Goal: Information Seeking & Learning: Learn about a topic

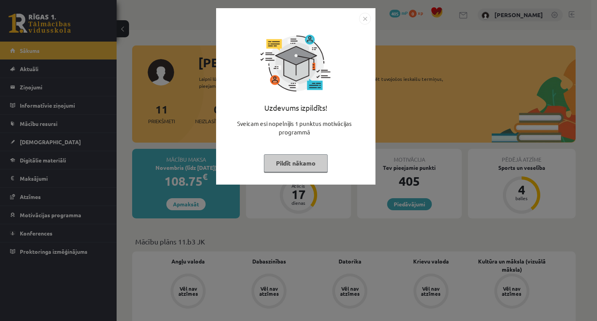
click at [300, 167] on button "Pildīt nākamo" at bounding box center [296, 163] width 64 height 18
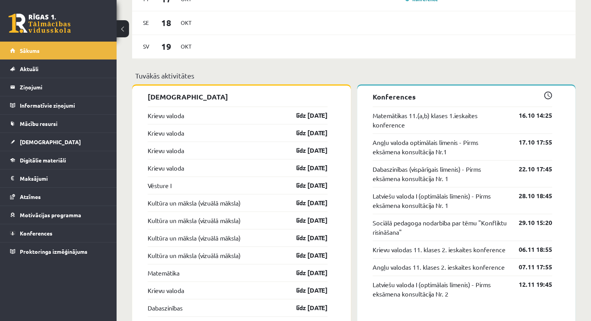
scroll to position [636, 0]
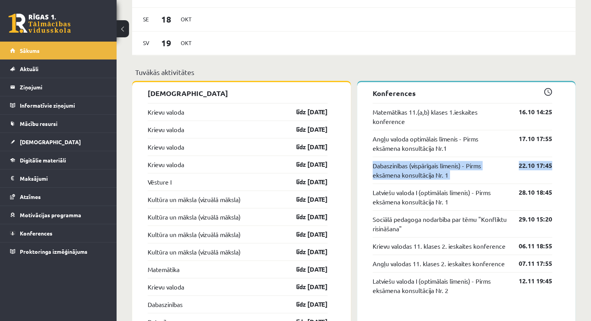
drag, startPoint x: 591, startPoint y: 148, endPoint x: 596, endPoint y: 165, distance: 17.8
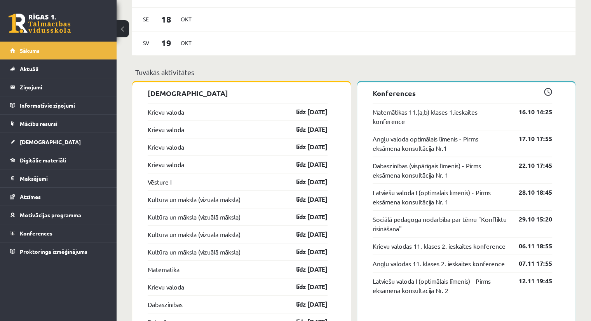
click at [585, 82] on div "Sveika, Laura! Laipni lūgts savā Rīgas 1. Tālmācības vidusskolas skolnieka prof…" at bounding box center [354, 219] width 475 height 1650
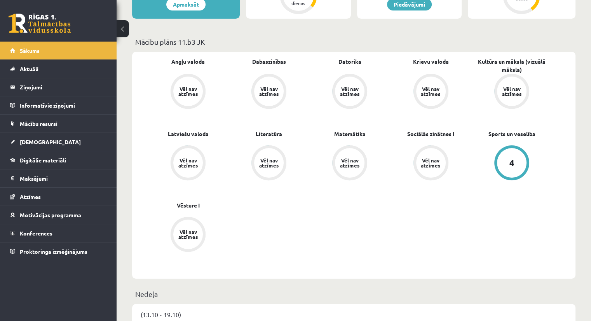
scroll to position [0, 0]
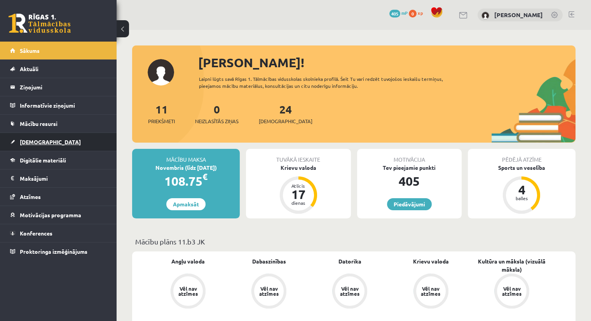
click at [36, 142] on span "[DEMOGRAPHIC_DATA]" at bounding box center [50, 141] width 61 height 7
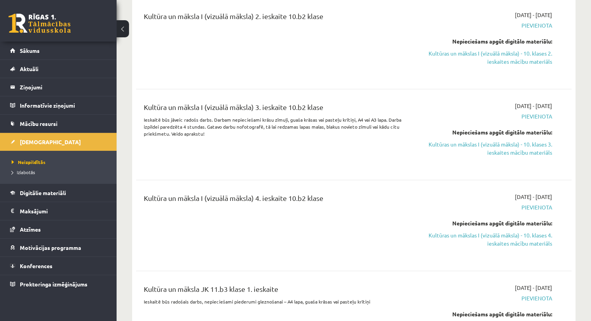
scroll to position [1745, 0]
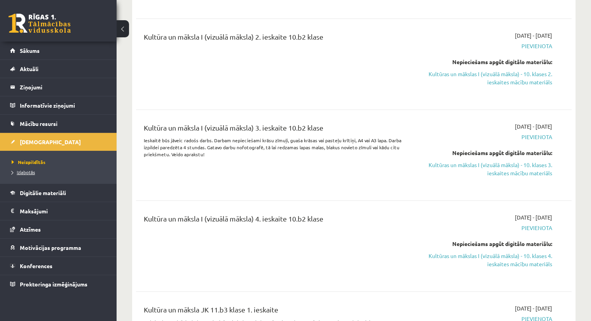
click at [30, 175] on link "Izlabotās" at bounding box center [60, 172] width 97 height 7
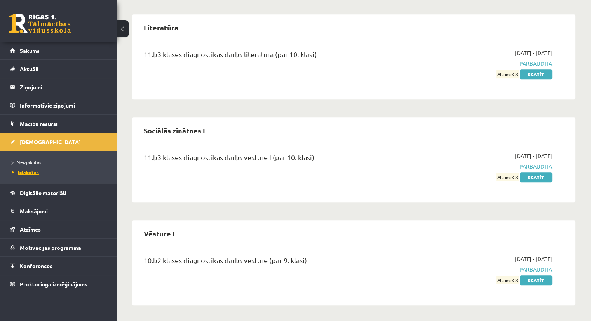
scroll to position [528, 0]
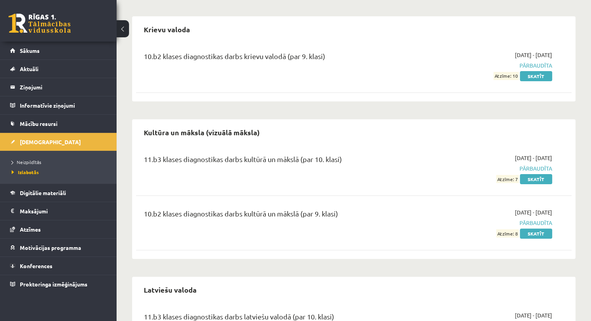
scroll to position [180, 0]
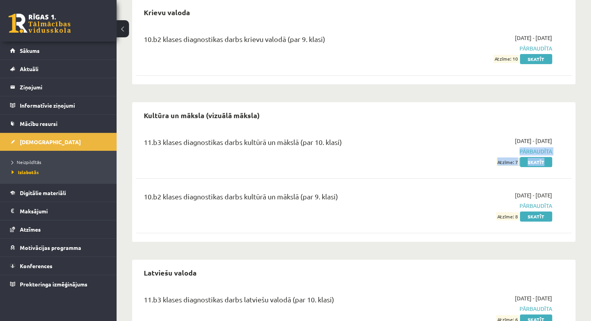
drag, startPoint x: 591, startPoint y: 124, endPoint x: 588, endPoint y: 156, distance: 31.6
click at [588, 156] on div "Ieskaites Angļu valoda 11.b3 klases diagnostikas darbs angļu valodā (par 10. kl…" at bounding box center [354, 260] width 475 height 820
click at [580, 105] on div "Ieskaites Angļu valoda 11.b3 klases diagnostikas darbs angļu valodā (par 10. kl…" at bounding box center [354, 260] width 475 height 820
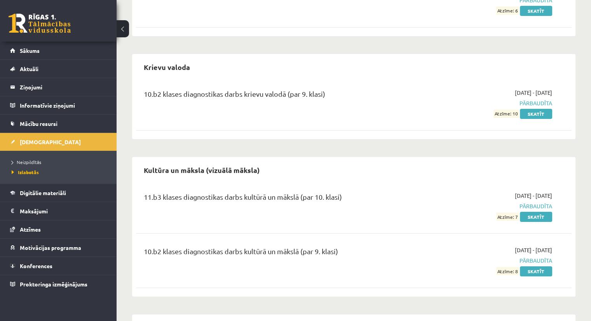
scroll to position [0, 0]
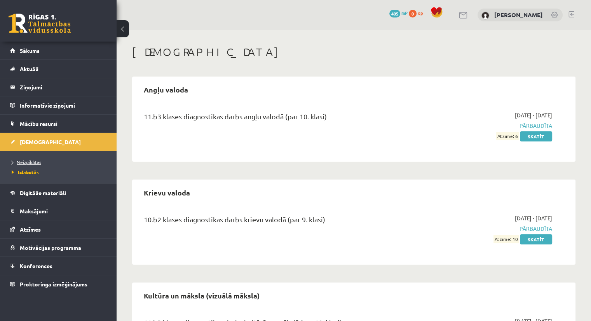
click at [30, 159] on span "Neizpildītās" at bounding box center [27, 162] width 30 height 6
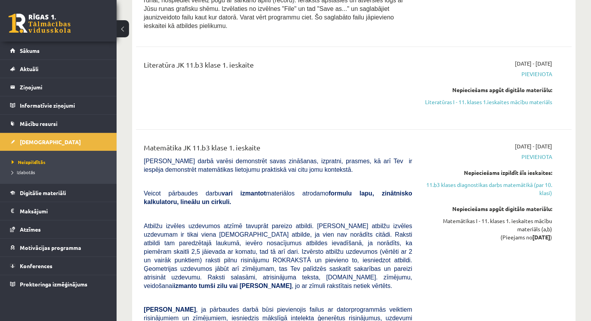
scroll to position [2278, 0]
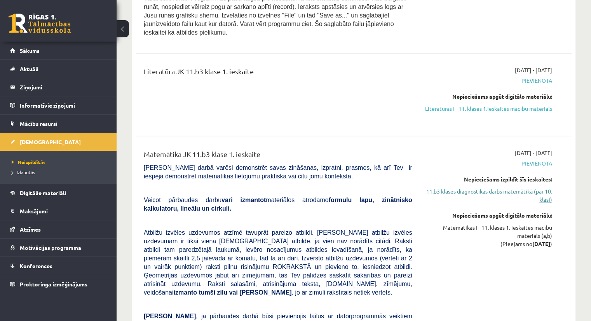
click at [524, 187] on link "11.b3 klases diagnostikas darbs matemātikā (par 10. klasi)" at bounding box center [488, 195] width 128 height 16
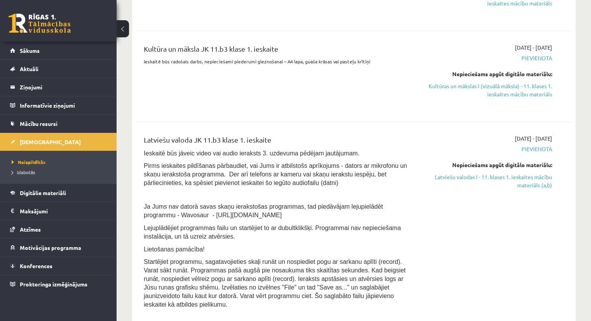
scroll to position [2000, 0]
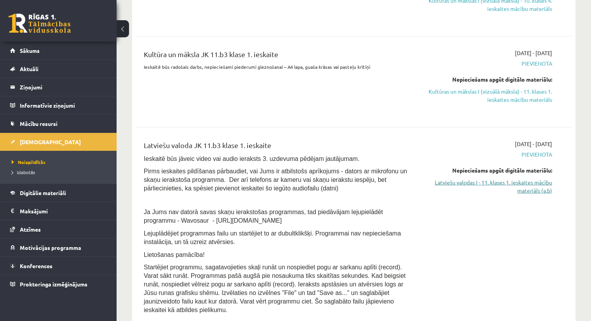
click at [524, 178] on link "Latviešu valodas I - 11. klases 1. ieskaites mācību materiāls (a,b)" at bounding box center [488, 186] width 128 height 16
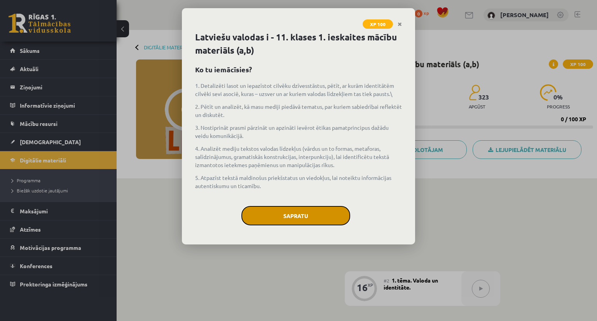
click at [307, 213] on button "Sapratu" at bounding box center [295, 215] width 109 height 19
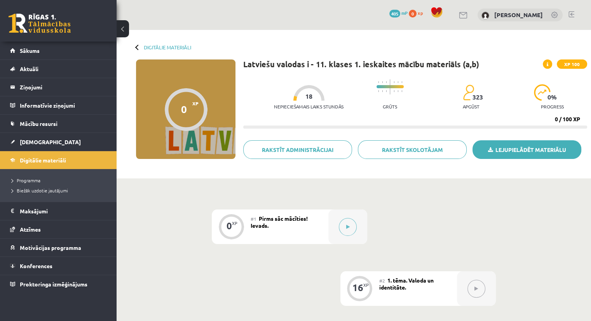
click at [538, 149] on link "Lejupielādēt materiālu" at bounding box center [527, 149] width 109 height 19
click at [345, 227] on button at bounding box center [348, 227] width 18 height 18
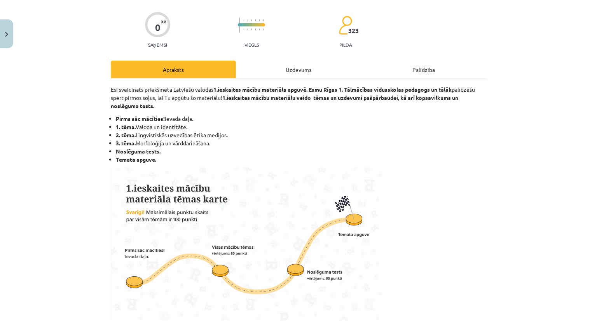
scroll to position [54, 0]
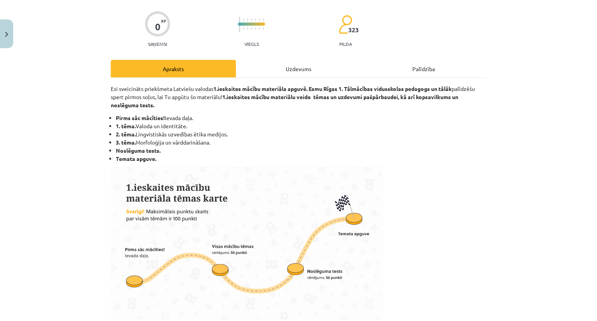
click at [318, 70] on div "Uzdevums" at bounding box center [298, 68] width 125 height 17
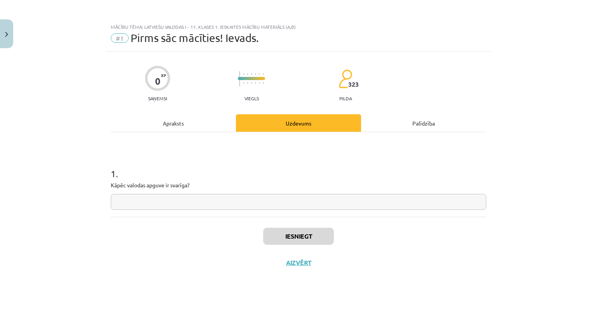
scroll to position [0, 0]
click at [180, 123] on div "Apraksts" at bounding box center [173, 122] width 125 height 17
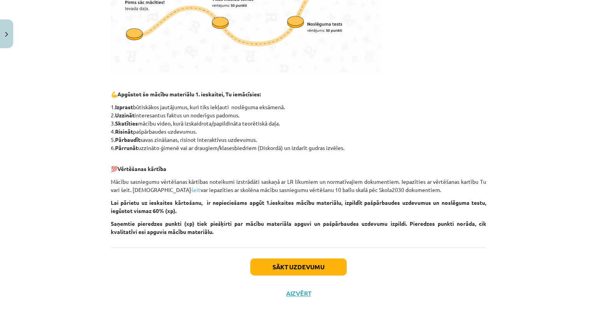
scroll to position [306, 0]
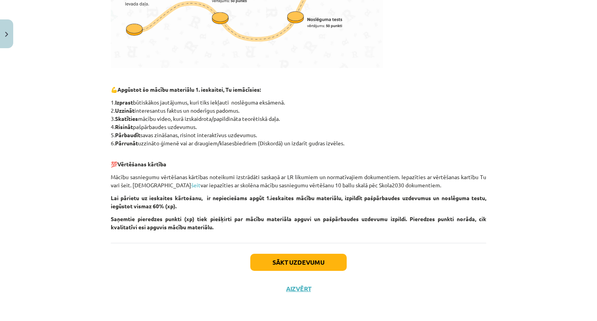
click at [586, 194] on div "Mācību tēma: Latviešu valodas i - 11. klases 1. ieskaites mācību materiāls (a,b…" at bounding box center [298, 160] width 597 height 321
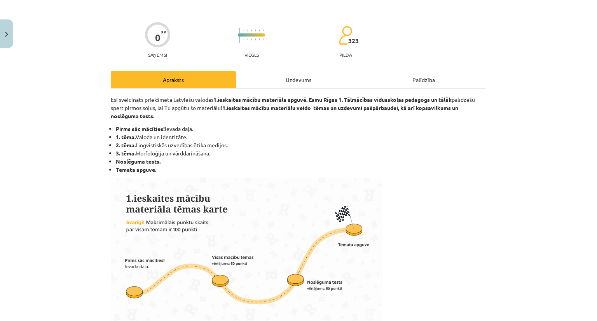
scroll to position [40, 0]
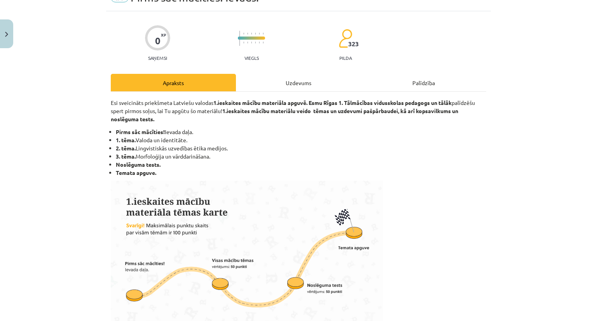
click at [287, 82] on div "Uzdevums" at bounding box center [298, 82] width 125 height 17
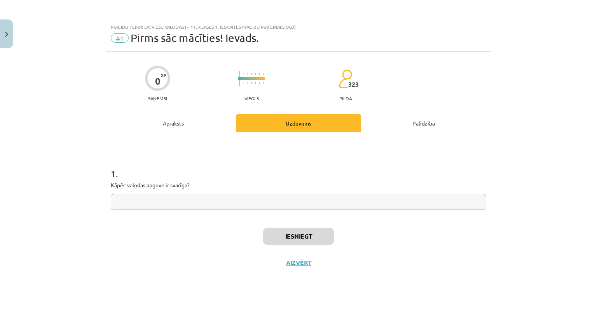
scroll to position [0, 0]
click at [198, 203] on input "text" at bounding box center [299, 202] width 376 height 16
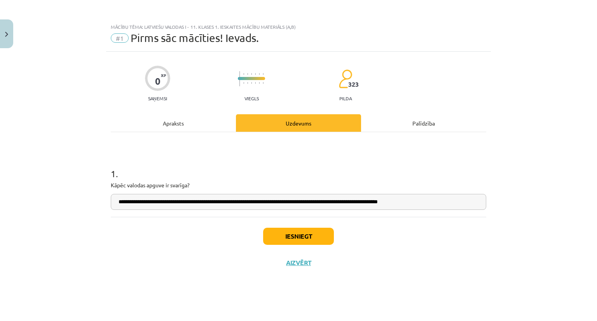
type input "**********"
click at [298, 232] on button "Iesniegt" at bounding box center [298, 236] width 71 height 17
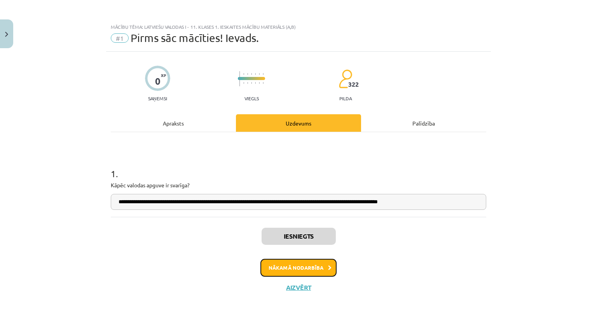
click at [297, 266] on button "Nākamā nodarbība" at bounding box center [298, 268] width 76 height 18
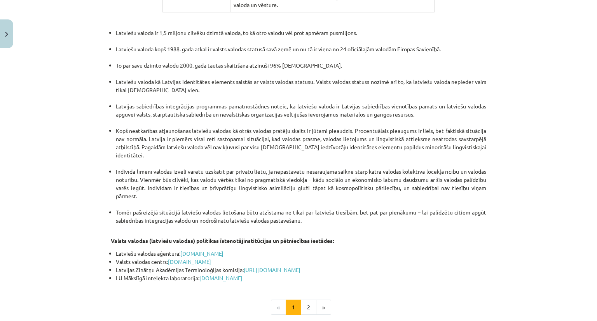
scroll to position [1564, 0]
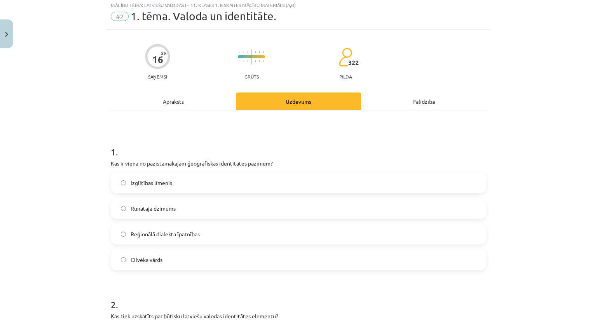
scroll to position [19, 0]
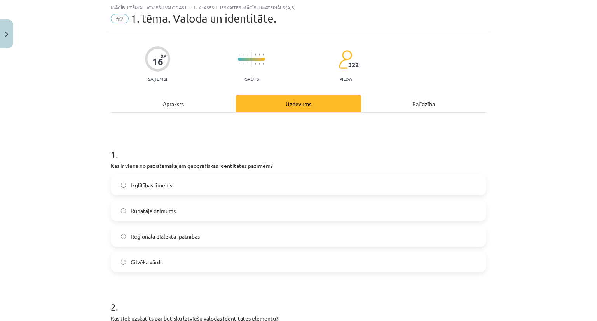
click at [169, 103] on div "Apraksts" at bounding box center [173, 103] width 125 height 17
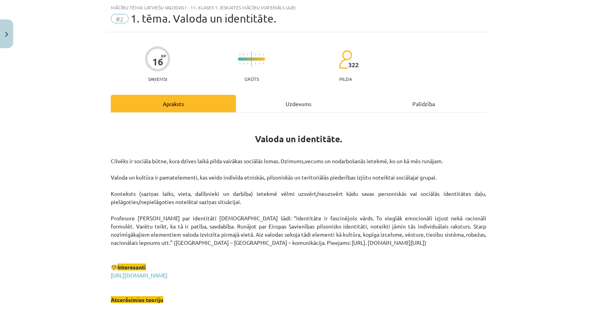
click at [287, 95] on div "Uzdevums" at bounding box center [298, 103] width 125 height 17
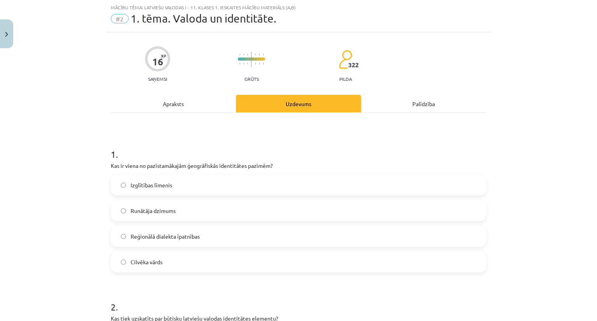
click at [185, 97] on div "Apraksts" at bounding box center [173, 103] width 125 height 17
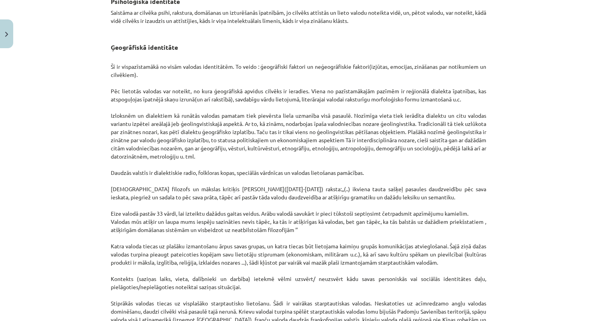
scroll to position [596, 0]
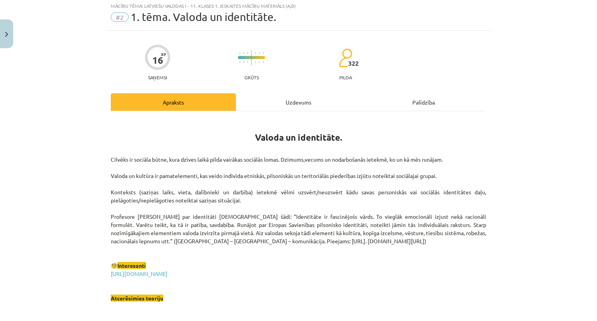
click at [273, 108] on div "Uzdevums" at bounding box center [298, 101] width 125 height 17
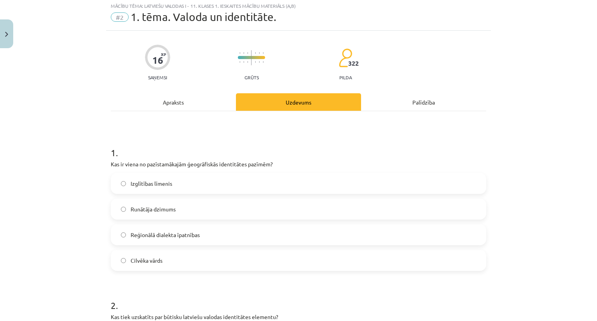
scroll to position [19, 0]
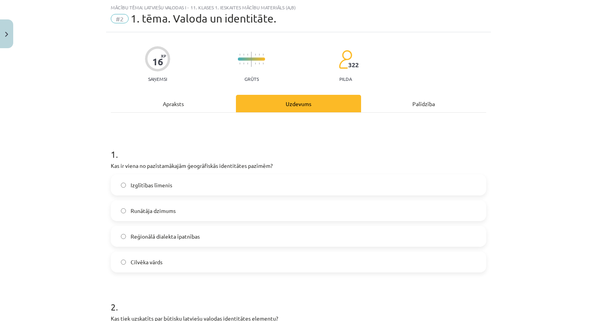
click at [222, 99] on div "Apraksts" at bounding box center [173, 103] width 125 height 17
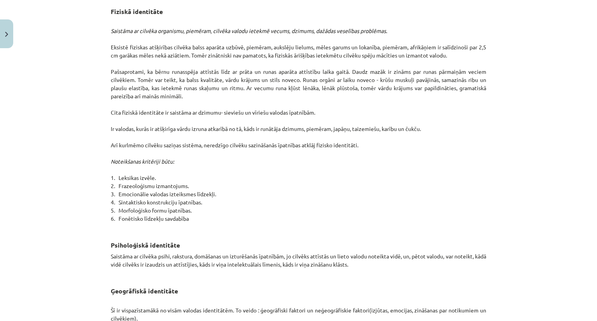
scroll to position [0, 0]
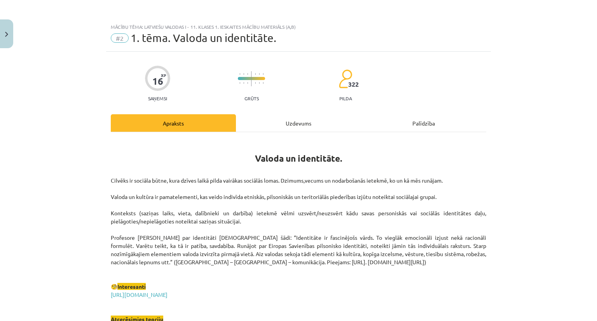
click at [283, 119] on div "Uzdevums" at bounding box center [298, 122] width 125 height 17
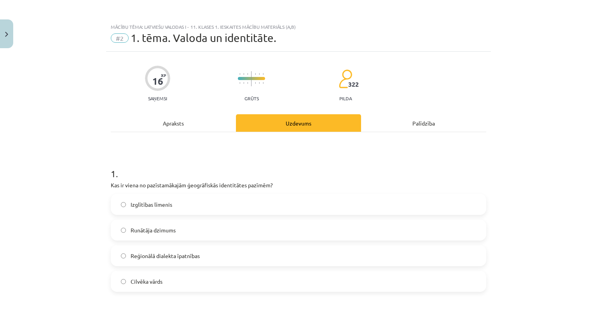
scroll to position [19, 0]
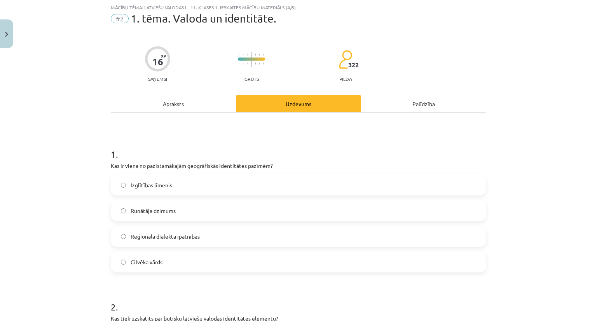
click at [182, 103] on div "Apraksts" at bounding box center [173, 103] width 125 height 17
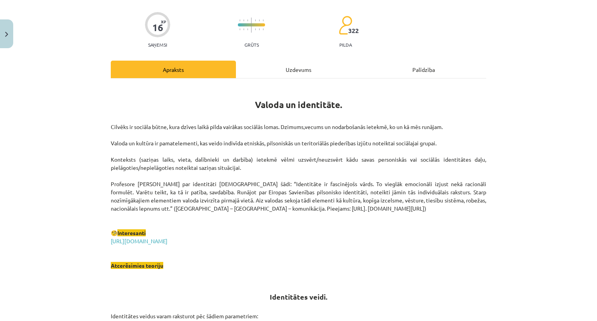
scroll to position [0, 0]
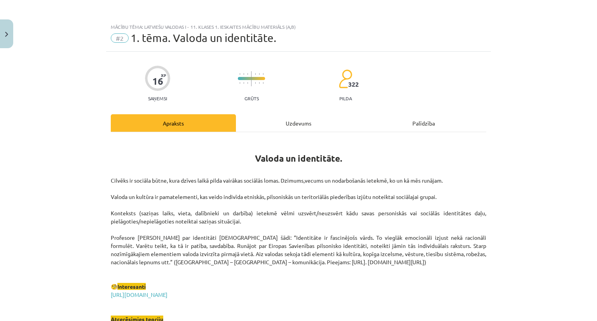
click at [312, 116] on div "Uzdevums" at bounding box center [298, 122] width 125 height 17
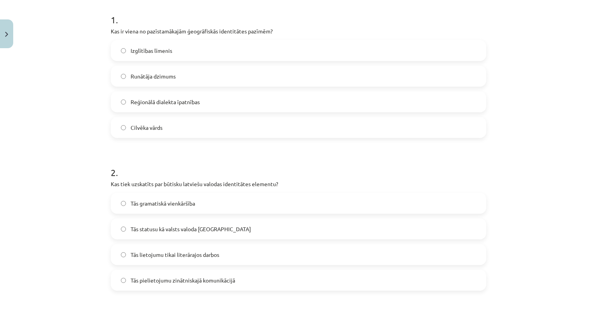
scroll to position [153, 0]
click at [454, 235] on label "Tās statusu kā valsts valoda Latvijā" at bounding box center [299, 229] width 374 height 19
click at [445, 266] on div "Tās gramatiskā vienkāršība Tās statusu kā valsts valoda Latvijā Tās lietojumu t…" at bounding box center [299, 243] width 376 height 98
click at [444, 255] on label "Tās lietojumu tikai literārajos darbos" at bounding box center [299, 255] width 374 height 19
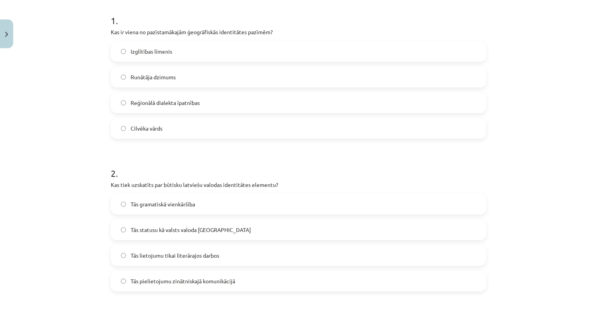
click at [446, 241] on div "Tās gramatiskā vienkāršība Tās statusu kā valsts valoda Latvijā Tās lietojumu t…" at bounding box center [299, 243] width 376 height 98
click at [446, 239] on div "Tās statusu kā valsts valoda Latvijā" at bounding box center [299, 229] width 376 height 21
click at [446, 235] on label "Tās statusu kā valsts valoda Latvijā" at bounding box center [299, 229] width 374 height 19
click at [473, 105] on label "Reģionālā dialekta īpatnības" at bounding box center [299, 102] width 374 height 19
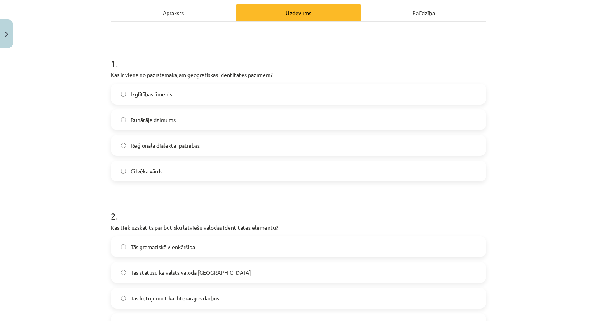
scroll to position [0, 0]
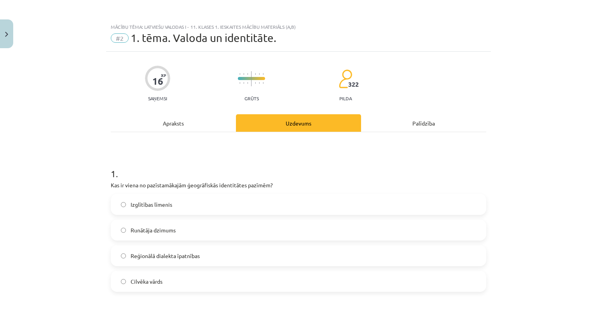
click at [193, 126] on div "Apraksts" at bounding box center [173, 122] width 125 height 17
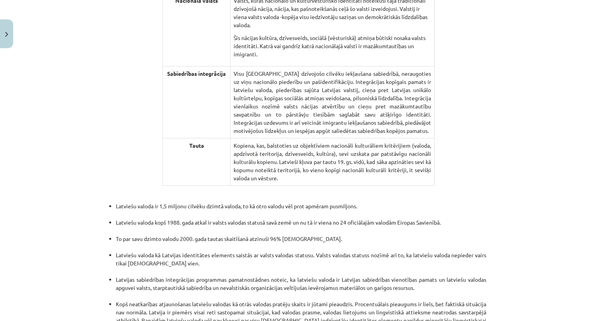
scroll to position [1498, 0]
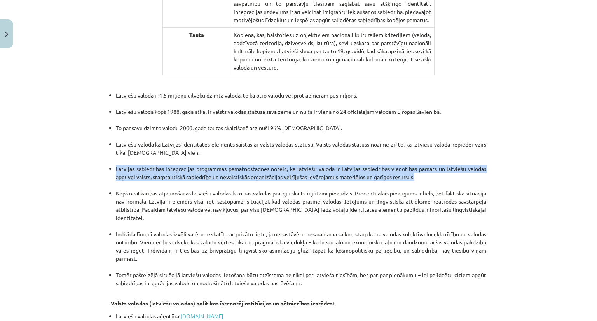
drag, startPoint x: 525, startPoint y: 132, endPoint x: 519, endPoint y: 120, distance: 13.2
click at [519, 120] on div "Mācību tēma: Latviešu valodas i - 11. klases 1. ieskaites mācību materiāls (a,b…" at bounding box center [298, 160] width 597 height 321
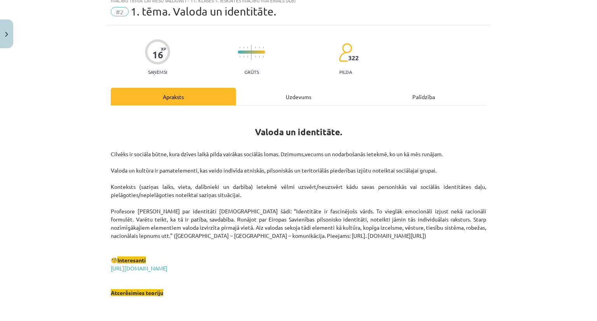
scroll to position [0, 0]
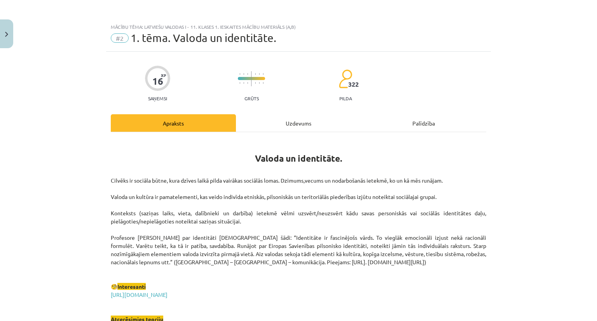
click at [291, 124] on div "Uzdevums" at bounding box center [298, 122] width 125 height 17
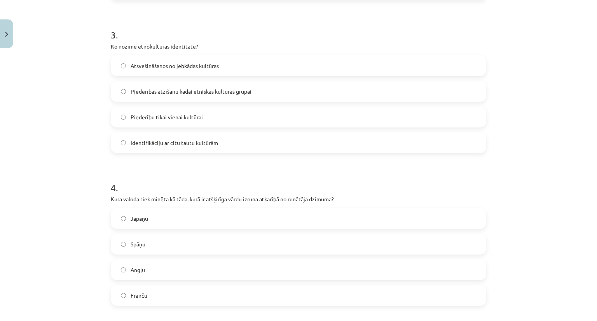
scroll to position [446, 0]
click at [587, 213] on div "Mācību tēma: Latviešu valodas i - 11. klases 1. ieskaites mācību materiāls (a,b…" at bounding box center [298, 160] width 597 height 321
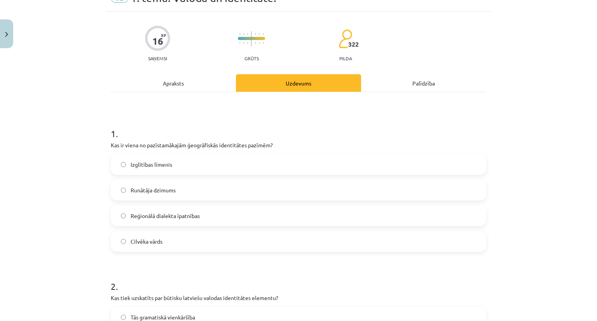
scroll to position [0, 0]
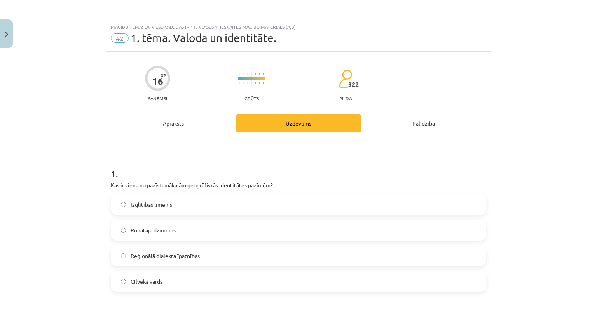
click at [145, 120] on div "Apraksts" at bounding box center [173, 122] width 125 height 17
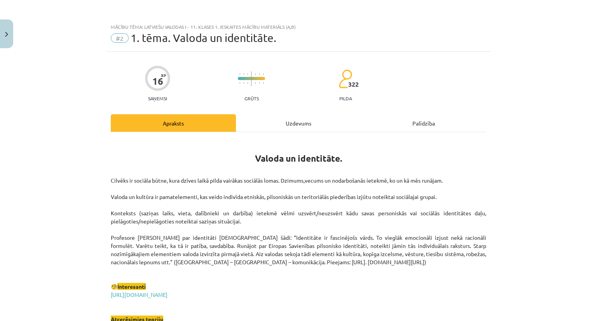
scroll to position [19, 0]
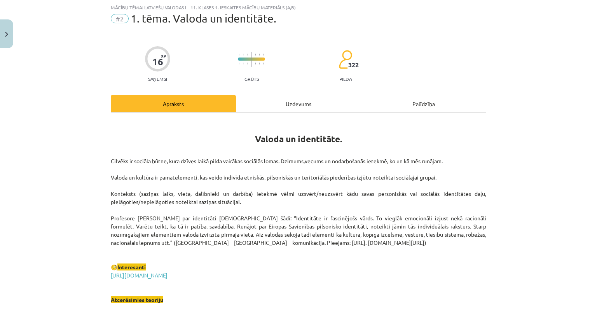
click at [526, 192] on div "Mācību tēma: Latviešu valodas i - 11. klases 1. ieskaites mācību materiāls (a,b…" at bounding box center [298, 160] width 597 height 321
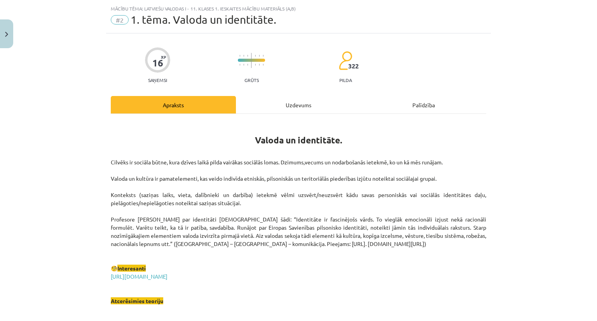
scroll to position [19, 0]
click at [301, 100] on div "Uzdevums" at bounding box center [298, 103] width 125 height 17
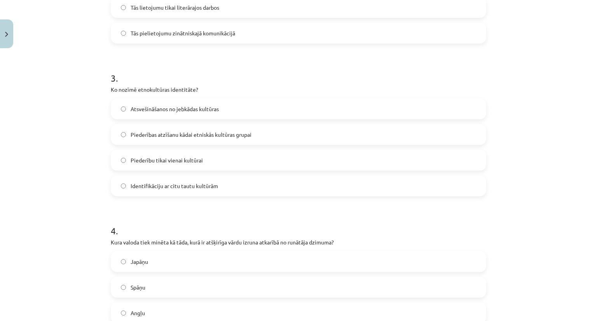
scroll to position [400, 0]
click at [432, 140] on label "Piederības atzīšanu kādai etniskās kultūras grupai" at bounding box center [299, 135] width 374 height 19
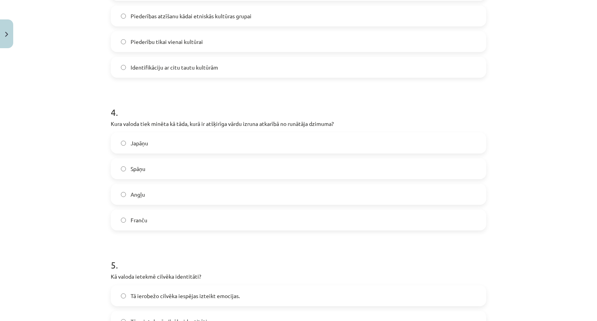
scroll to position [526, 0]
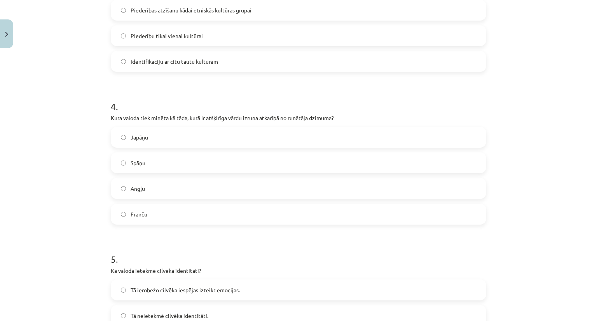
click at [370, 138] on label "Japāņu" at bounding box center [299, 137] width 374 height 19
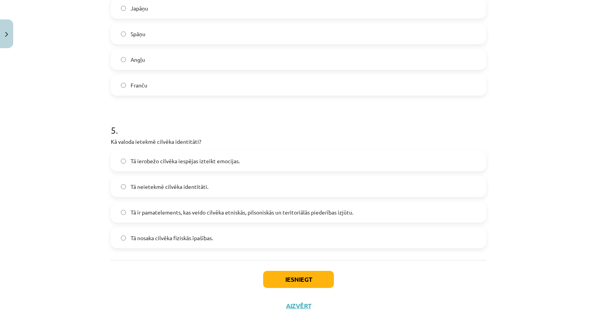
scroll to position [672, 0]
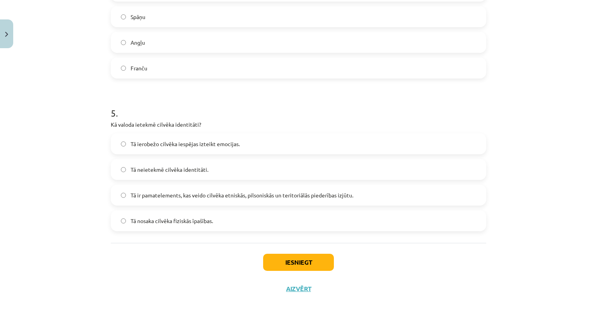
click at [458, 193] on label "Tā ir pamatelements, kas veido cilvēka etniskās, pilsoniskās un teritoriālās pi…" at bounding box center [299, 194] width 374 height 19
click at [300, 260] on button "Iesniegt" at bounding box center [298, 262] width 71 height 17
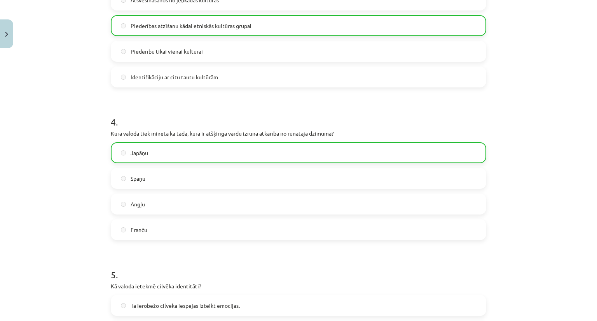
scroll to position [697, 0]
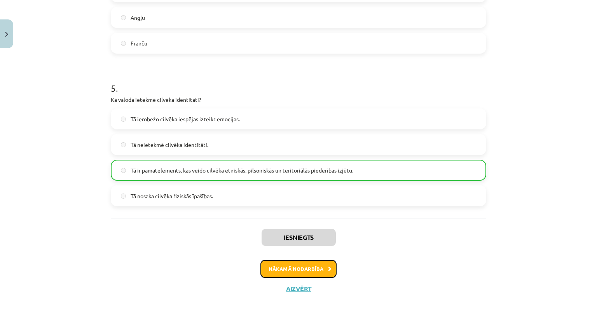
click at [319, 271] on button "Nākamā nodarbība" at bounding box center [298, 269] width 76 height 18
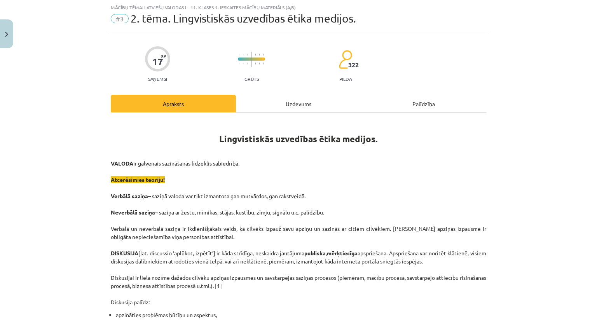
scroll to position [0, 0]
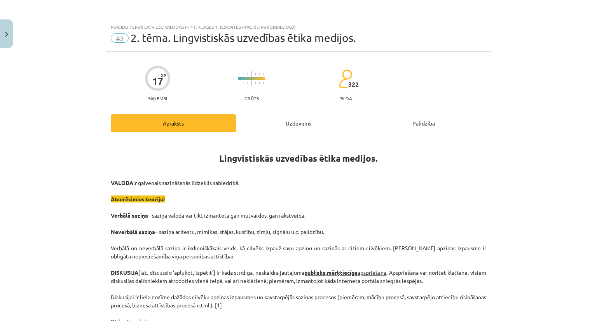
click at [271, 121] on div "Uzdevums" at bounding box center [298, 122] width 125 height 17
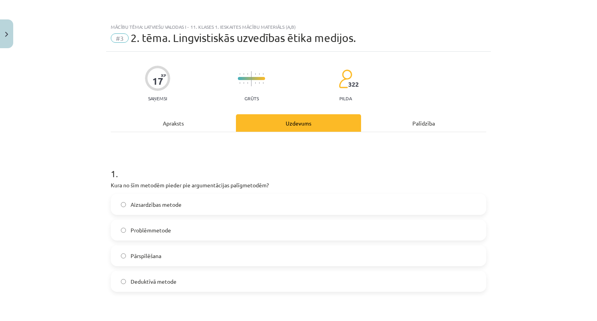
scroll to position [19, 0]
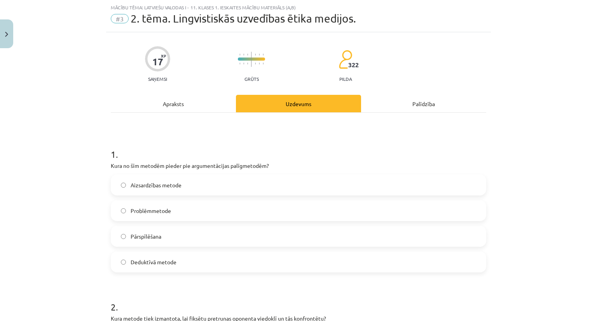
click at [195, 102] on div "Apraksts" at bounding box center [173, 103] width 125 height 17
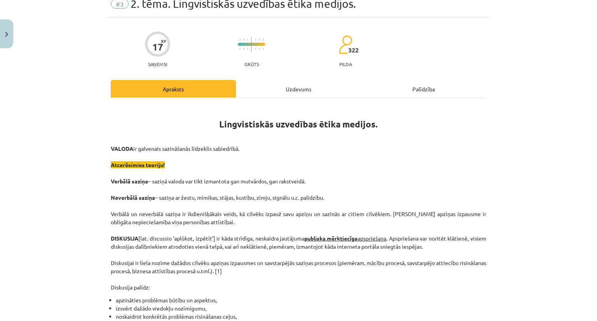
scroll to position [21, 0]
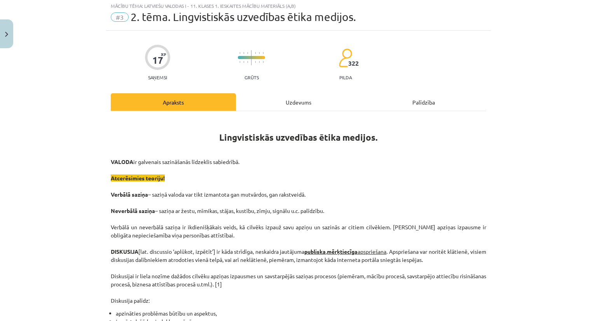
click at [288, 105] on div "Uzdevums" at bounding box center [298, 101] width 125 height 17
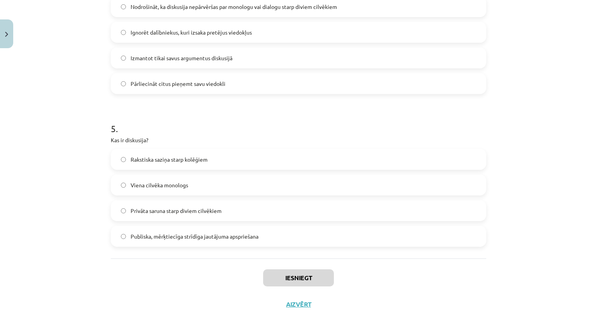
scroll to position [657, 0]
click at [351, 241] on label "Publiska, mērķtiecīga strīdīga jautājuma apspriešana" at bounding box center [299, 235] width 374 height 19
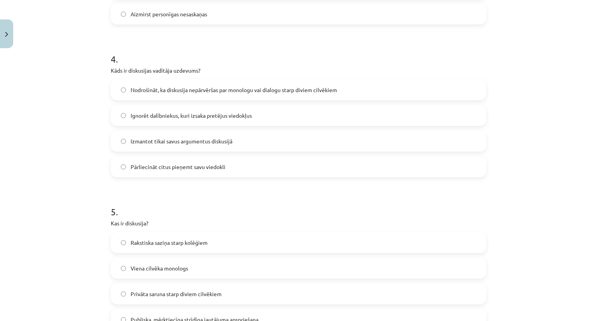
scroll to position [574, 0]
click at [352, 87] on label "Nodrošināt, ka diskusija nepārvēršas par monologu vai dialogu starp diviem cilv…" at bounding box center [299, 88] width 374 height 19
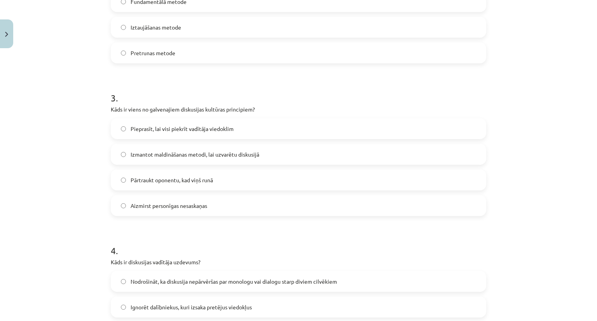
scroll to position [375, 0]
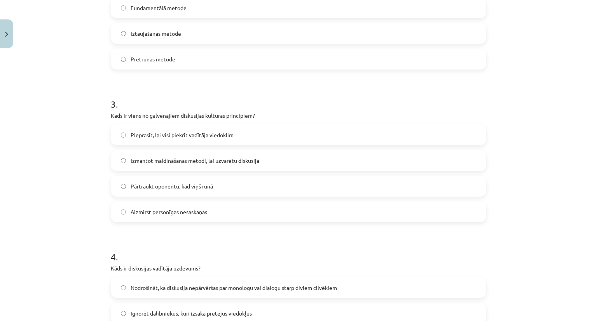
click at [271, 215] on label "Aizmirst personīgas nesaskaņas" at bounding box center [299, 211] width 374 height 19
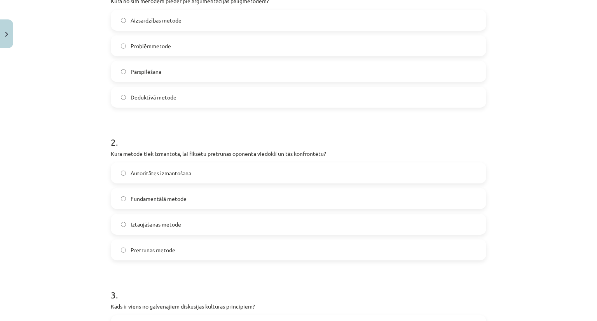
scroll to position [182, 0]
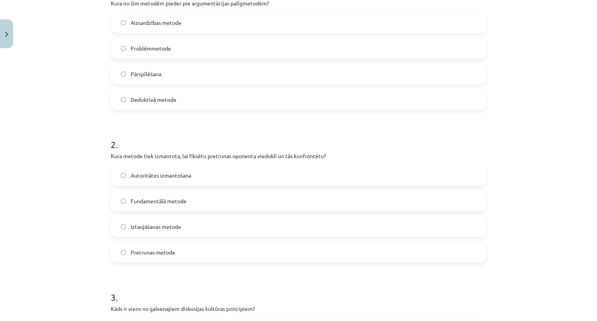
click at [314, 13] on label "Aizsardzības metode" at bounding box center [299, 22] width 374 height 19
click at [166, 259] on label "Pretrunas metode" at bounding box center [299, 252] width 374 height 19
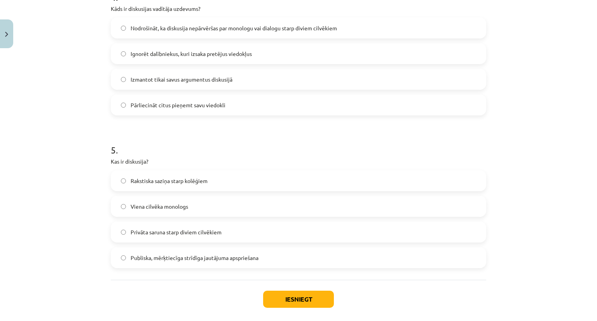
scroll to position [672, 0]
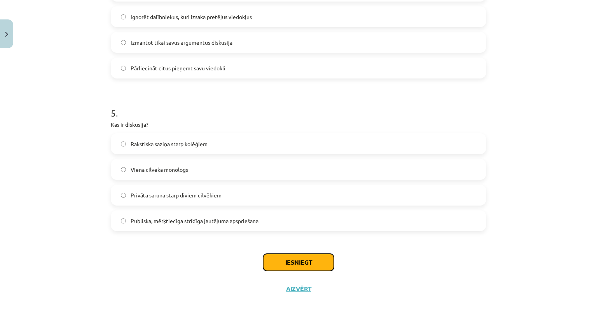
click at [324, 260] on button "Iesniegt" at bounding box center [298, 262] width 71 height 17
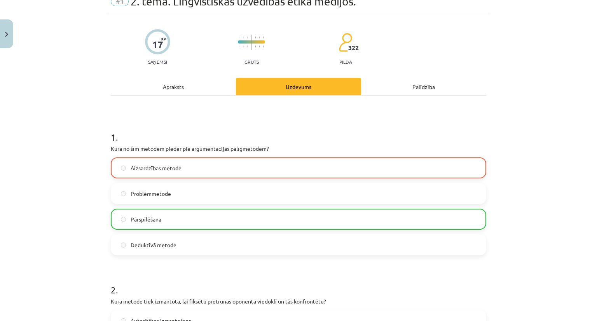
scroll to position [0, 0]
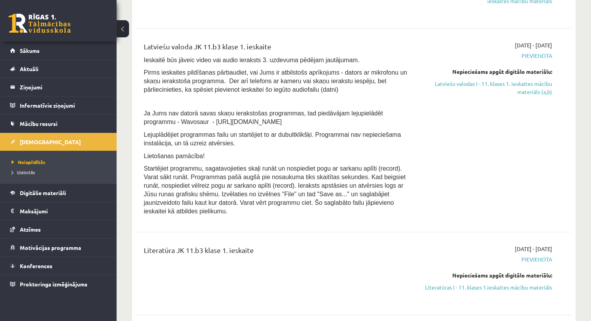
scroll to position [2092, 0]
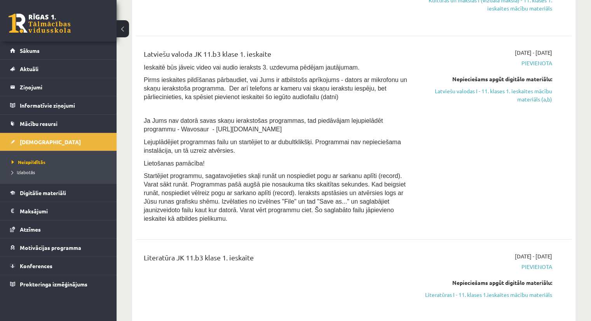
drag, startPoint x: 595, startPoint y: 108, endPoint x: 585, endPoint y: 45, distance: 64.2
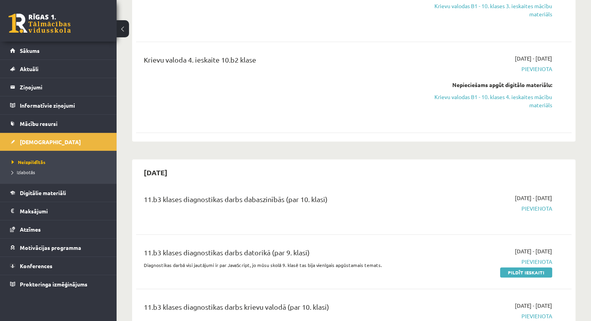
scroll to position [281, 0]
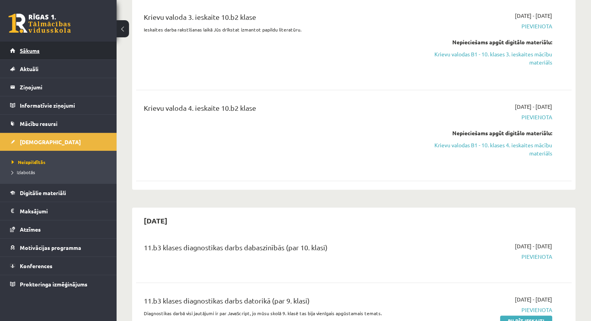
click at [43, 54] on link "Sākums" at bounding box center [58, 51] width 97 height 18
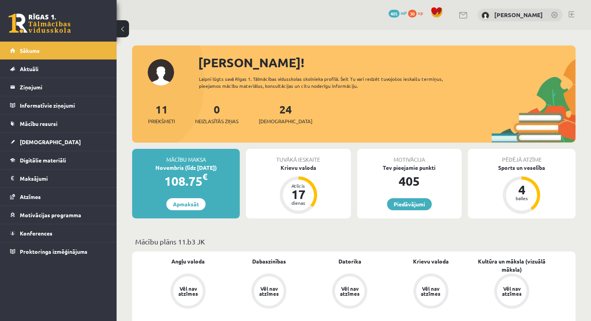
click at [400, 10] on span "405" at bounding box center [394, 14] width 11 height 8
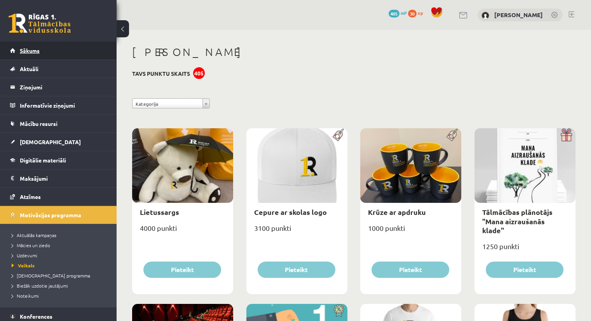
click at [52, 57] on link "Sākums" at bounding box center [58, 51] width 97 height 18
